Goal: Transaction & Acquisition: Purchase product/service

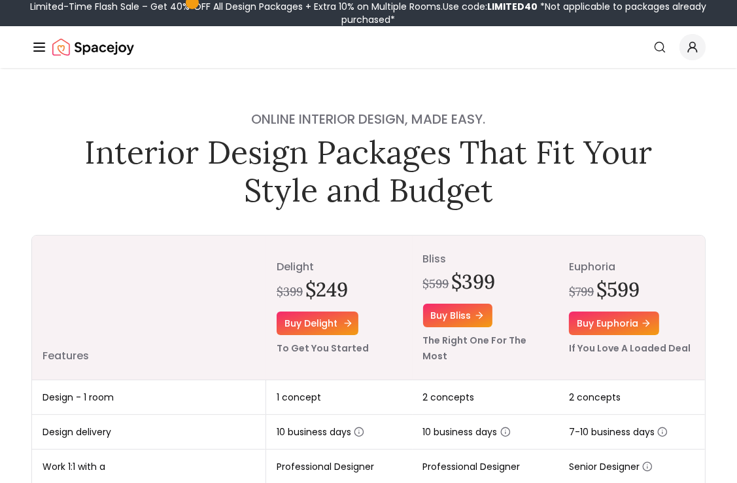
click at [322, 315] on link "Buy delight" at bounding box center [318, 323] width 82 height 24
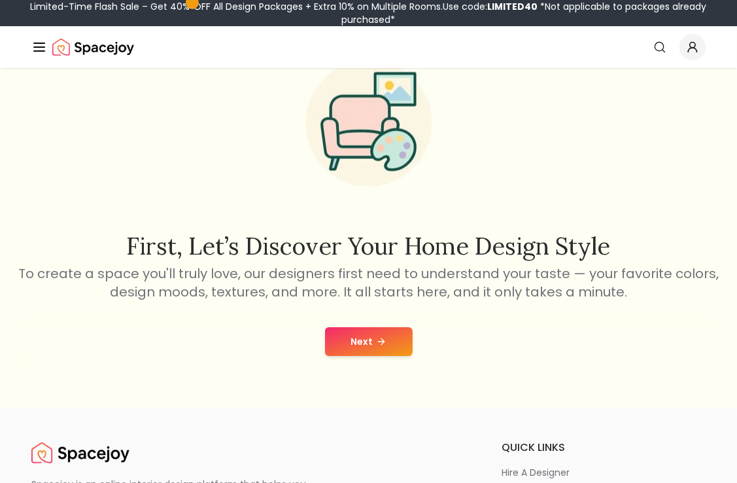
click at [381, 343] on icon at bounding box center [382, 341] width 3 height 6
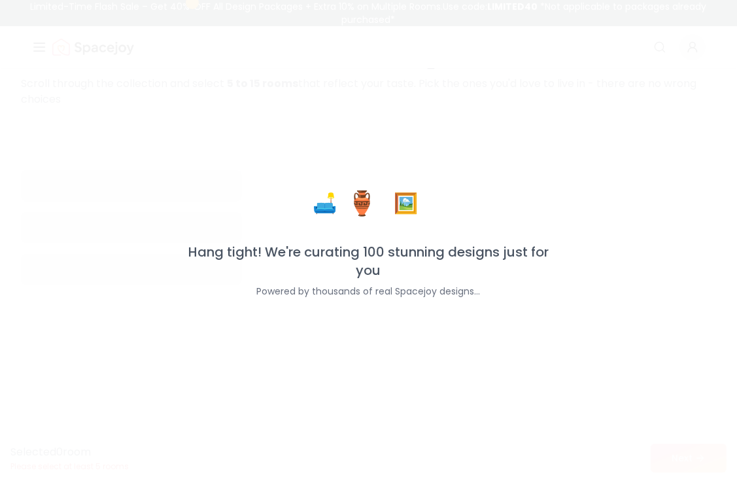
scroll to position [86, 0]
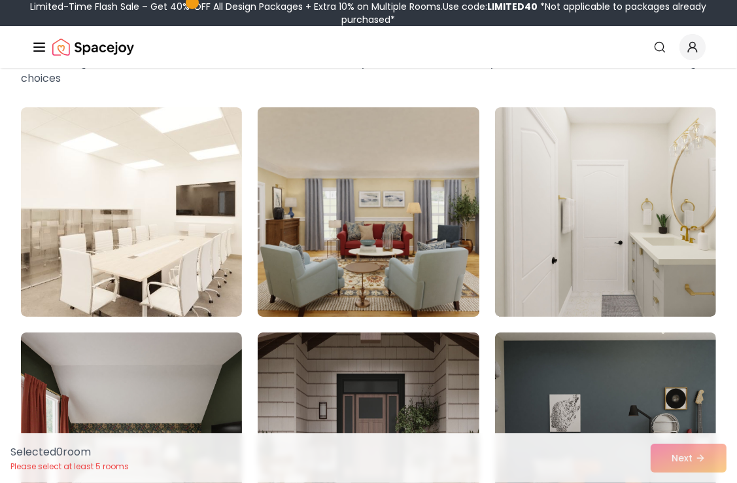
click at [404, 246] on img at bounding box center [368, 212] width 232 height 220
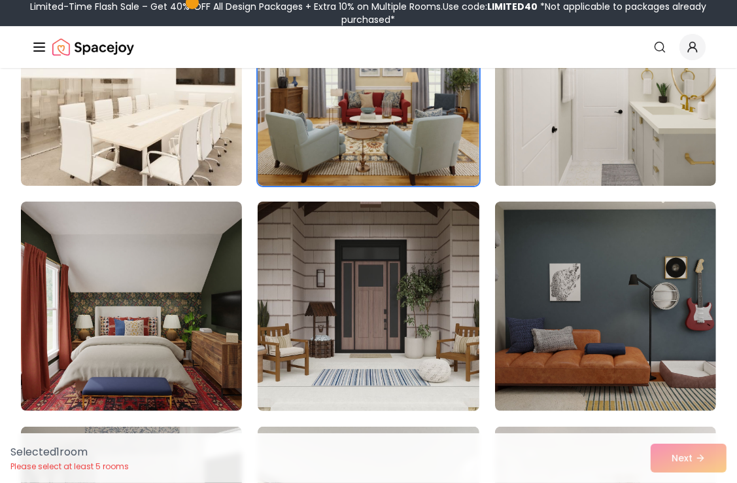
click at [440, 279] on img at bounding box center [368, 306] width 232 height 220
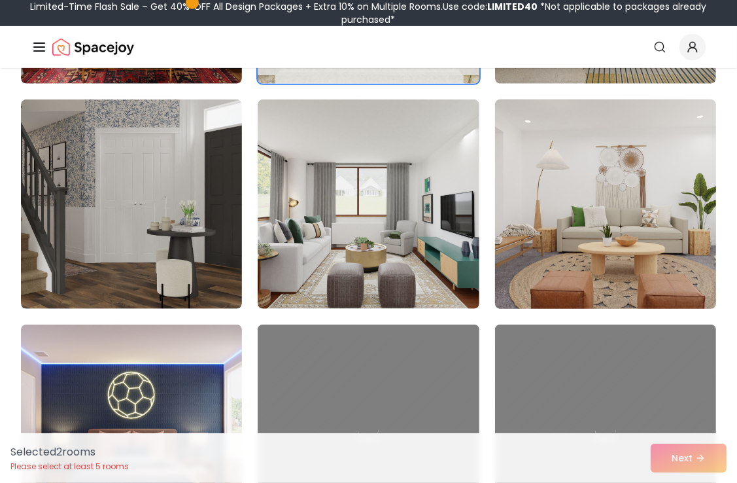
click at [597, 242] on img at bounding box center [605, 204] width 232 height 220
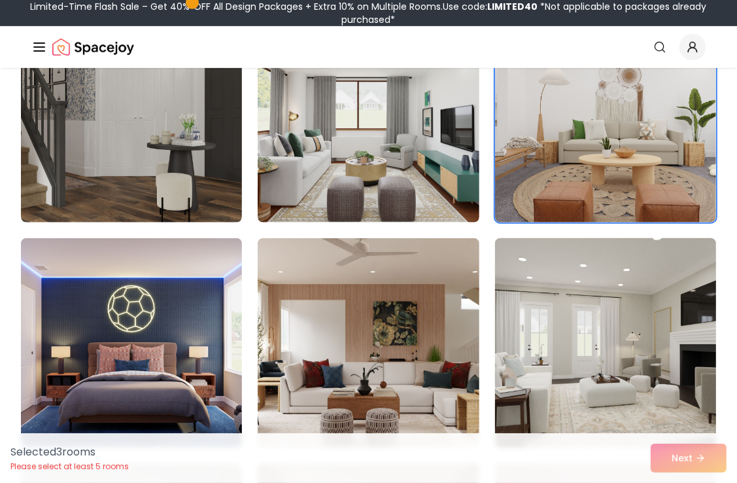
scroll to position [871, 0]
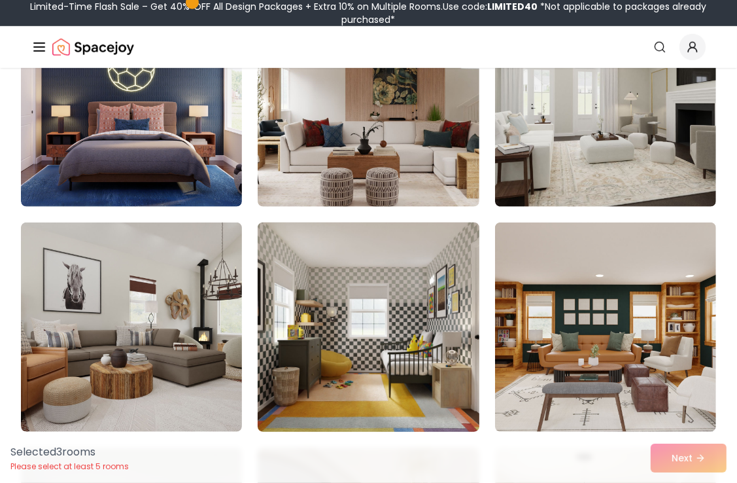
click at [381, 320] on img at bounding box center [368, 327] width 232 height 220
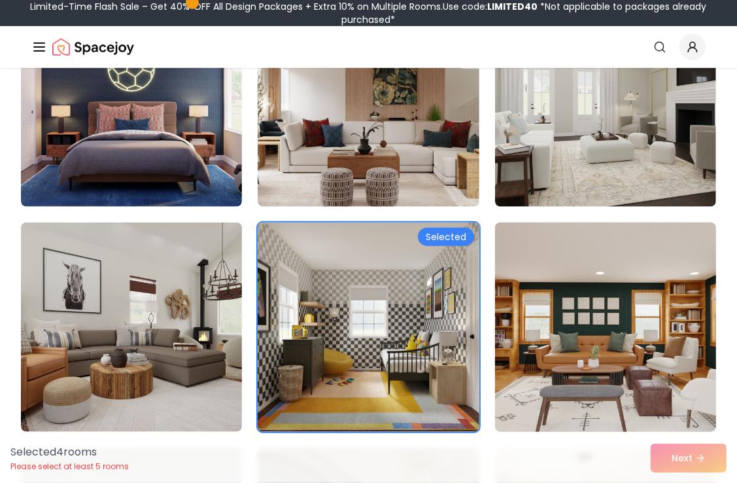
click at [583, 315] on img at bounding box center [605, 327] width 232 height 220
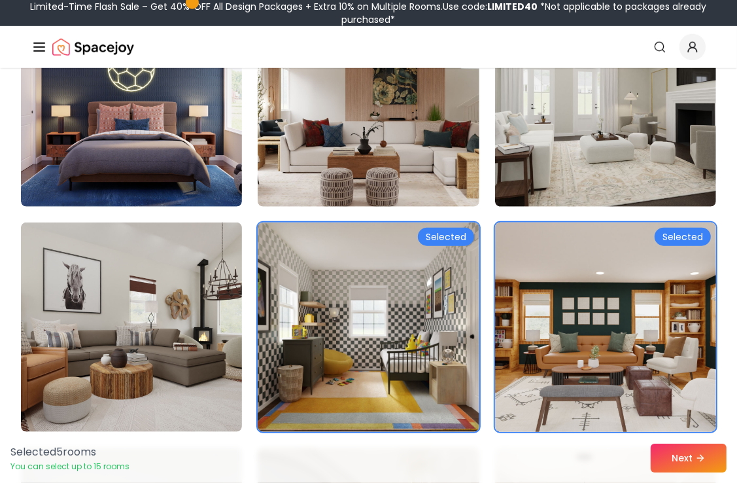
scroll to position [1002, 0]
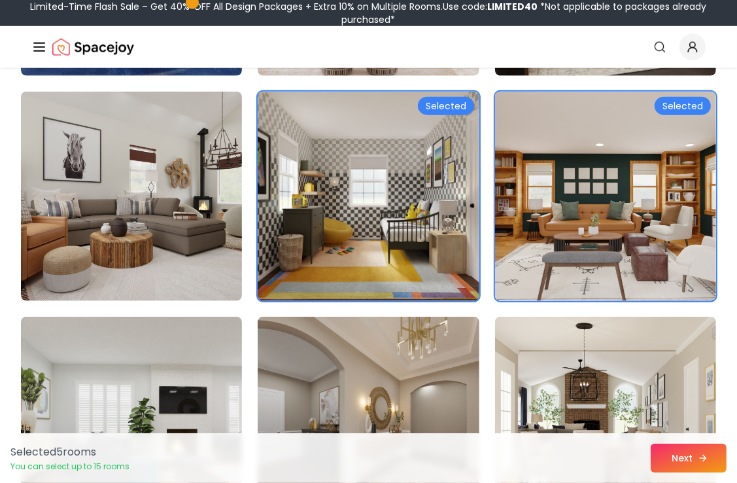
click at [679, 455] on button "Next" at bounding box center [689, 458] width 76 height 29
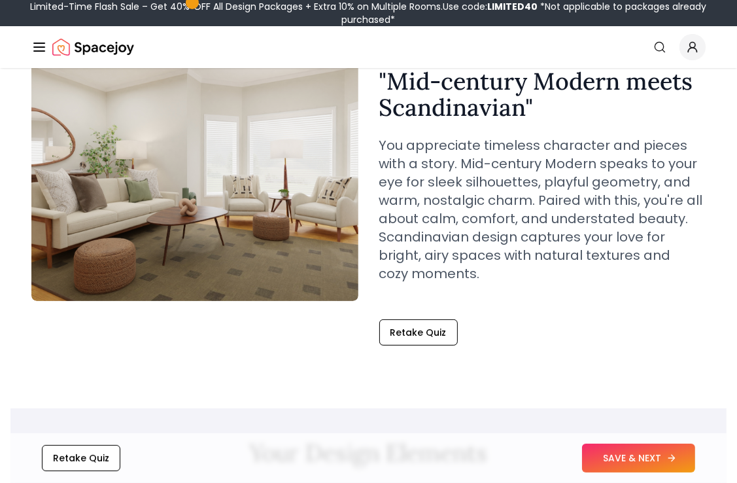
click at [617, 464] on button "SAVE & NEXT" at bounding box center [638, 458] width 113 height 29
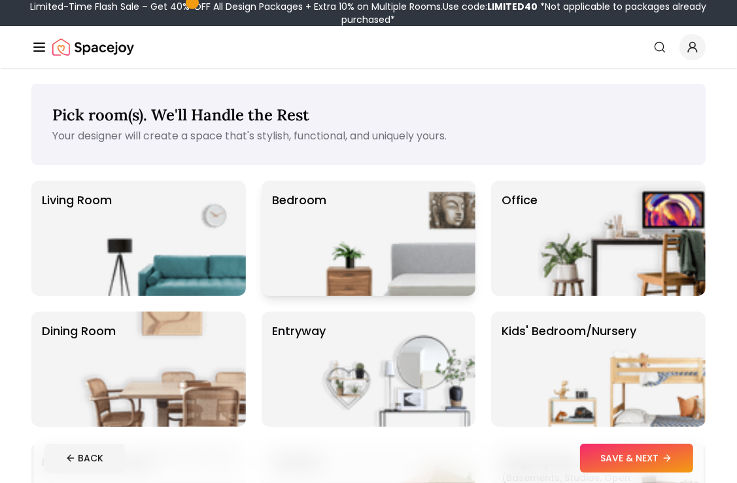
click at [358, 234] on img at bounding box center [391, 238] width 167 height 115
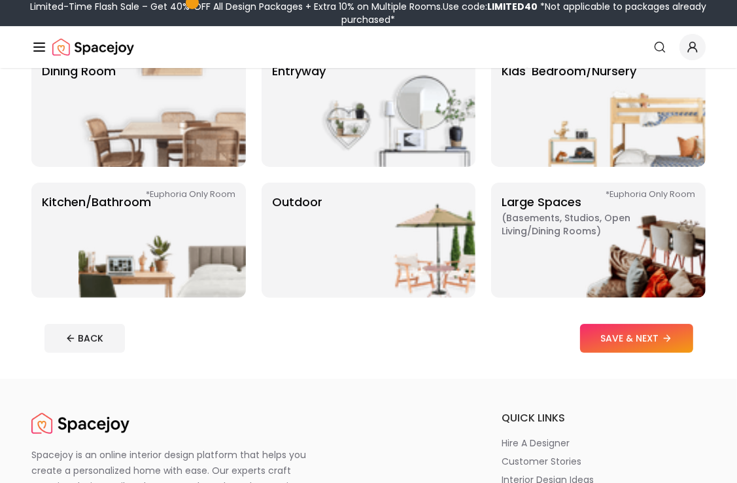
scroll to position [262, 0]
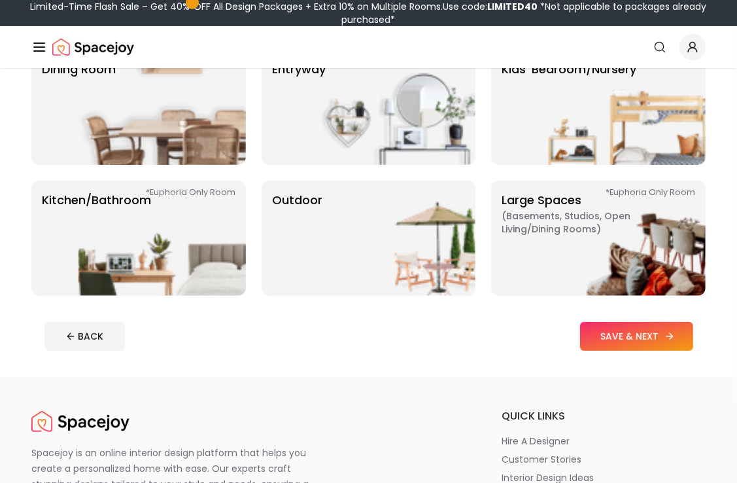
click at [648, 332] on button "SAVE & NEXT" at bounding box center [636, 336] width 113 height 29
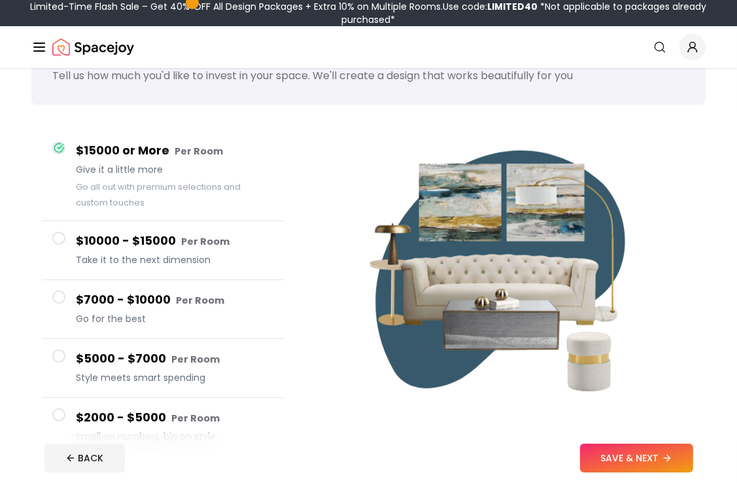
scroll to position [131, 0]
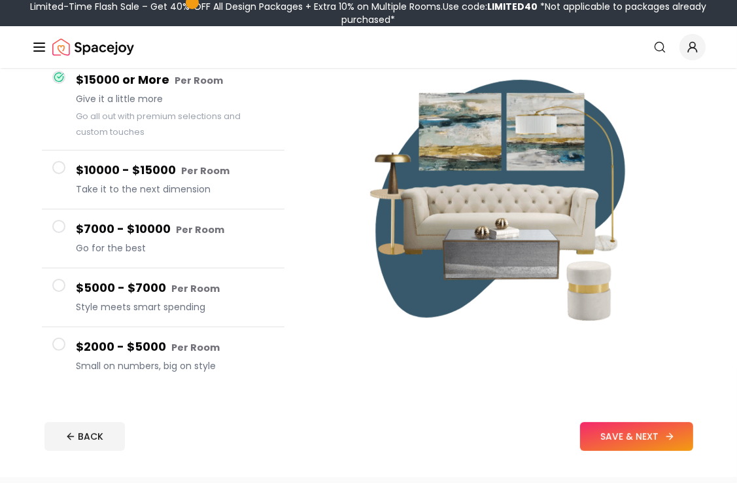
click at [639, 436] on button "SAVE & NEXT" at bounding box center [636, 436] width 113 height 29
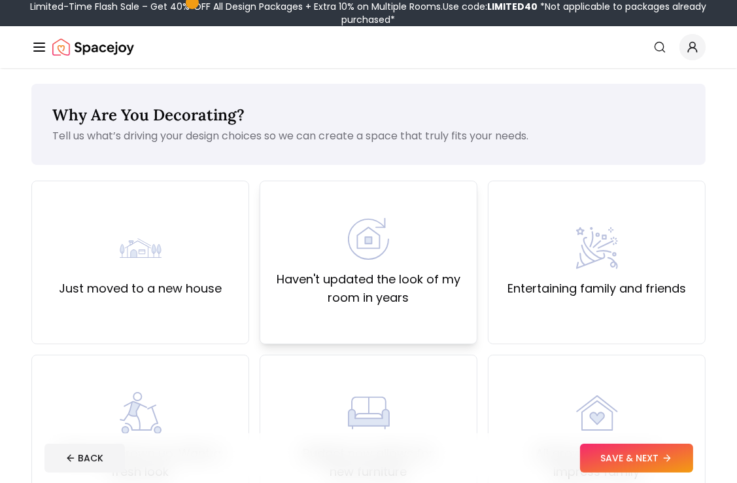
click at [385, 259] on img at bounding box center [369, 239] width 42 height 42
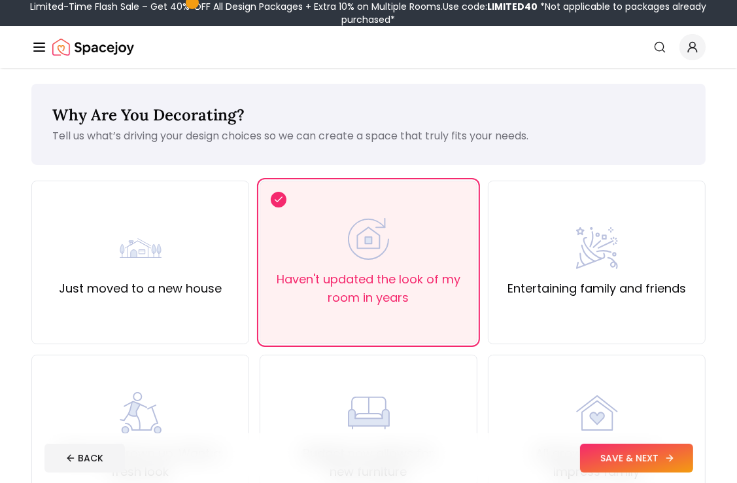
click at [650, 464] on button "SAVE & NEXT" at bounding box center [636, 458] width 113 height 29
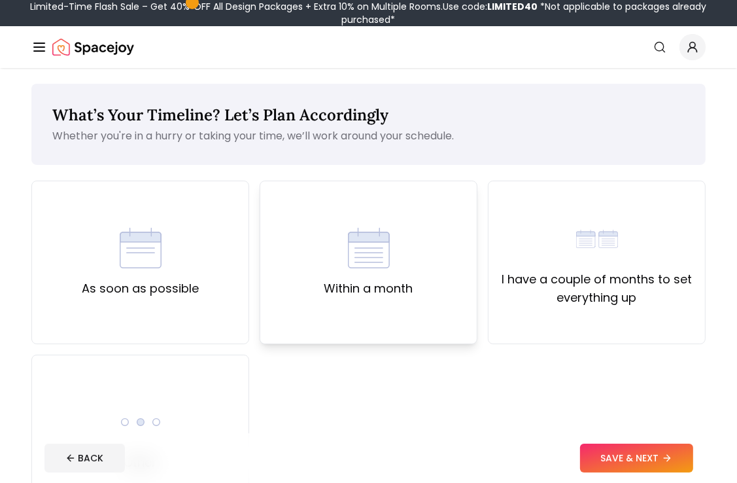
click at [353, 265] on img at bounding box center [369, 248] width 42 height 42
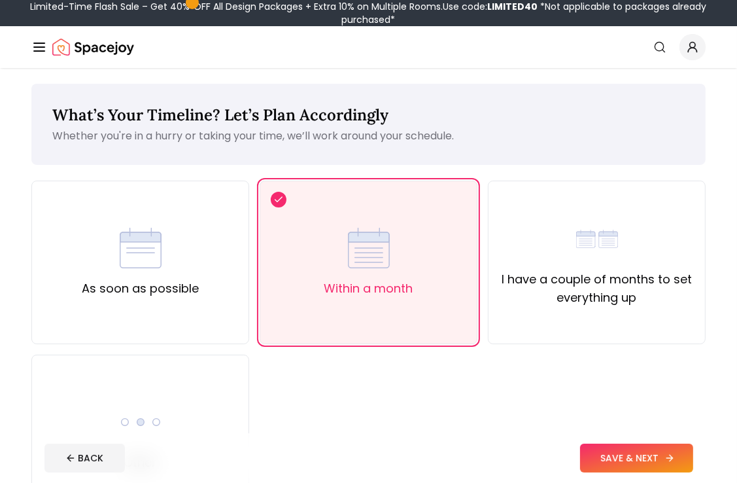
click at [604, 455] on button "SAVE & NEXT" at bounding box center [636, 458] width 113 height 29
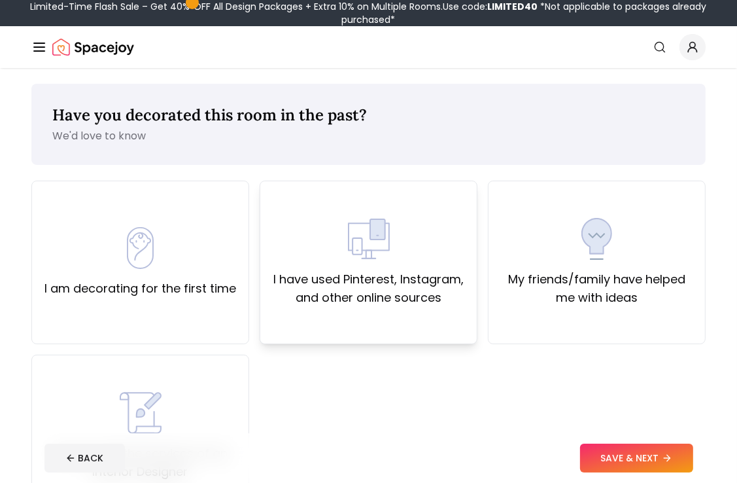
click at [340, 239] on div "I have used Pinterest, Instagram, and other online sources" at bounding box center [369, 262] width 196 height 89
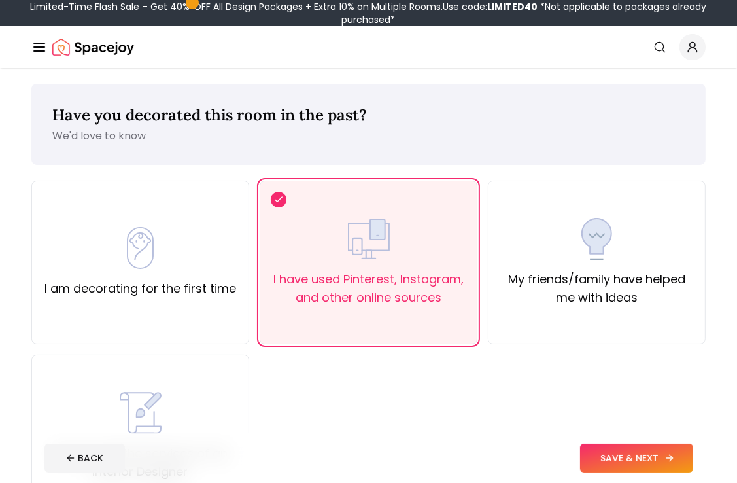
click at [637, 466] on button "SAVE & NEXT" at bounding box center [636, 458] width 113 height 29
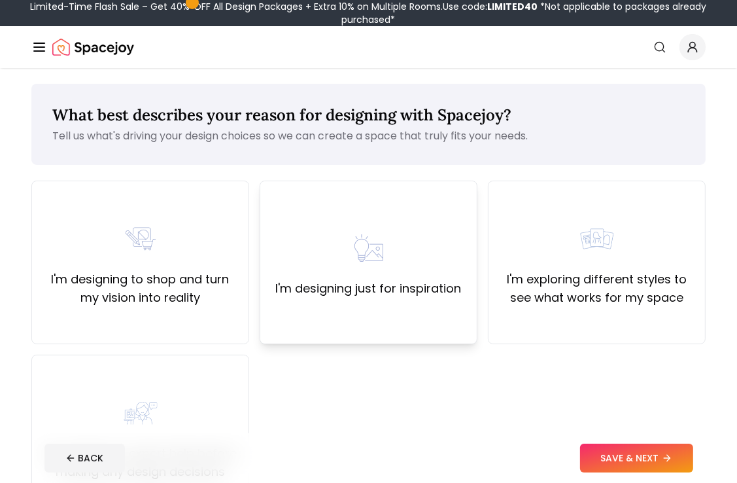
click at [348, 232] on img at bounding box center [369, 248] width 42 height 42
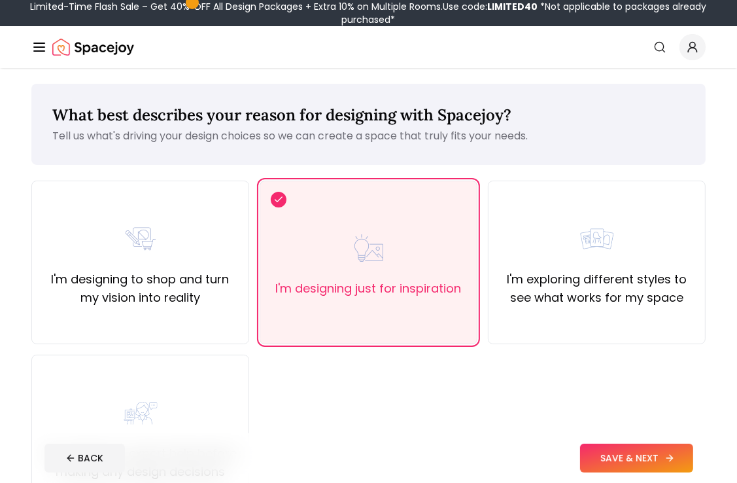
click at [619, 449] on button "SAVE & NEXT" at bounding box center [636, 458] width 113 height 29
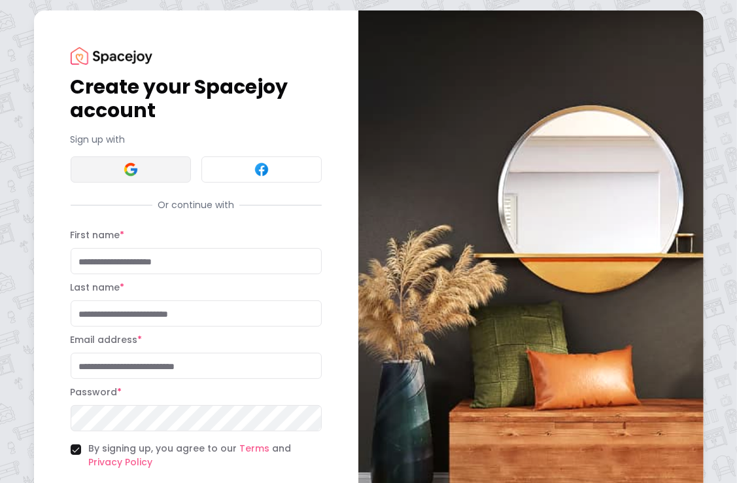
click at [141, 160] on button at bounding box center [131, 169] width 120 height 26
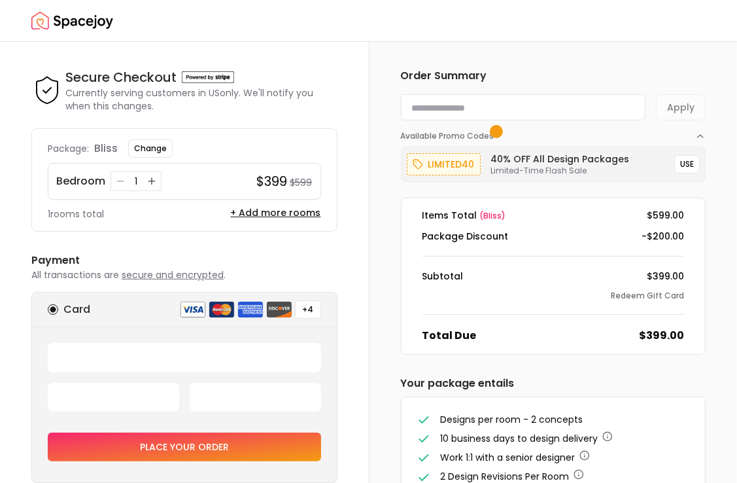
click at [458, 103] on input at bounding box center [523, 107] width 245 height 26
paste input "*********"
type input "*********"
click at [672, 114] on button "Apply" at bounding box center [681, 107] width 50 height 26
